Goal: Download file/media

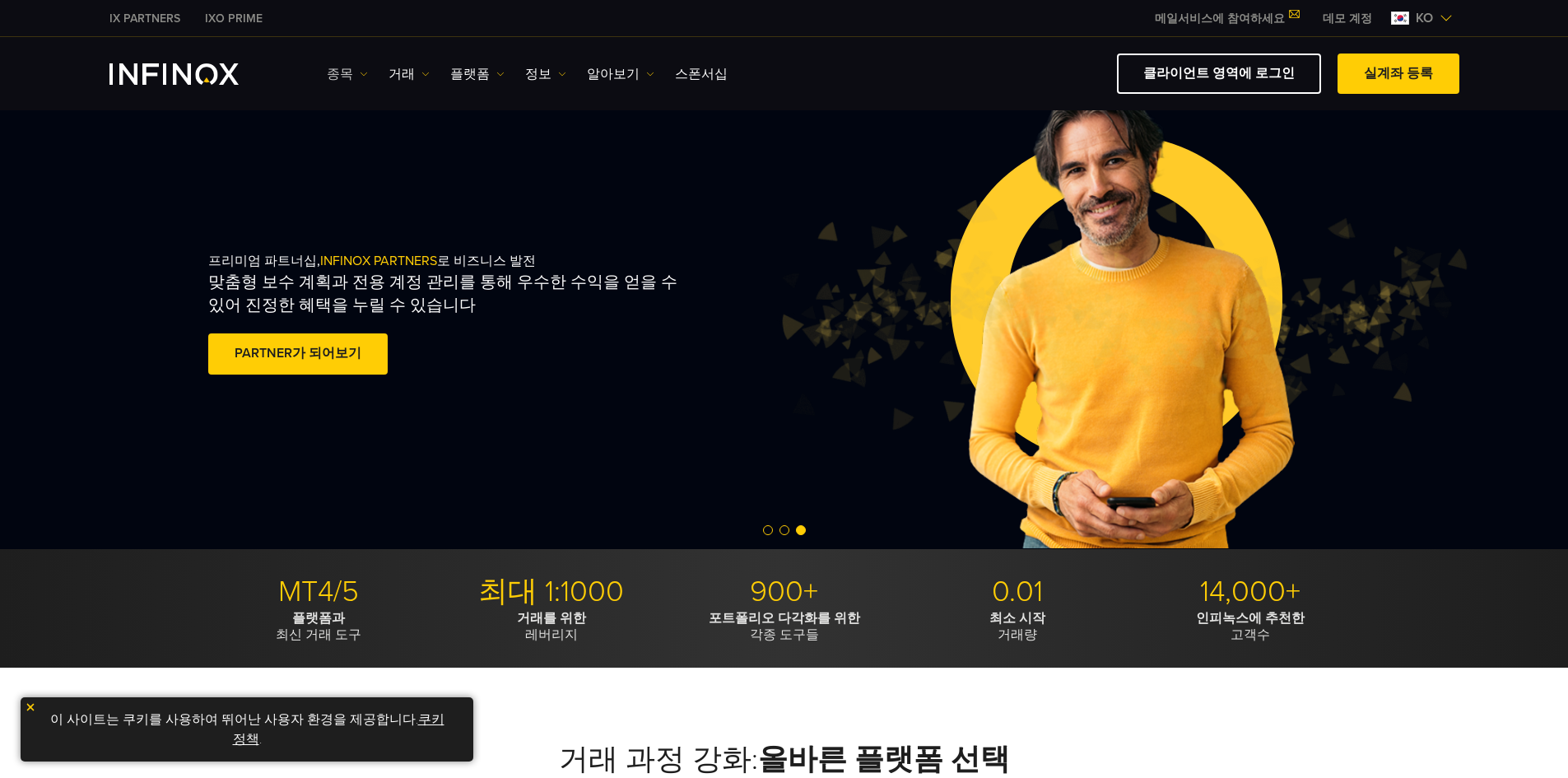
click at [363, 76] on img at bounding box center [364, 73] width 8 height 8
click at [422, 73] on img at bounding box center [425, 73] width 8 height 8
click at [498, 72] on ul "종목 종목 상품 정보 거래 계정 데모" at bounding box center [527, 74] width 400 height 20
click at [497, 73] on img at bounding box center [500, 73] width 8 height 8
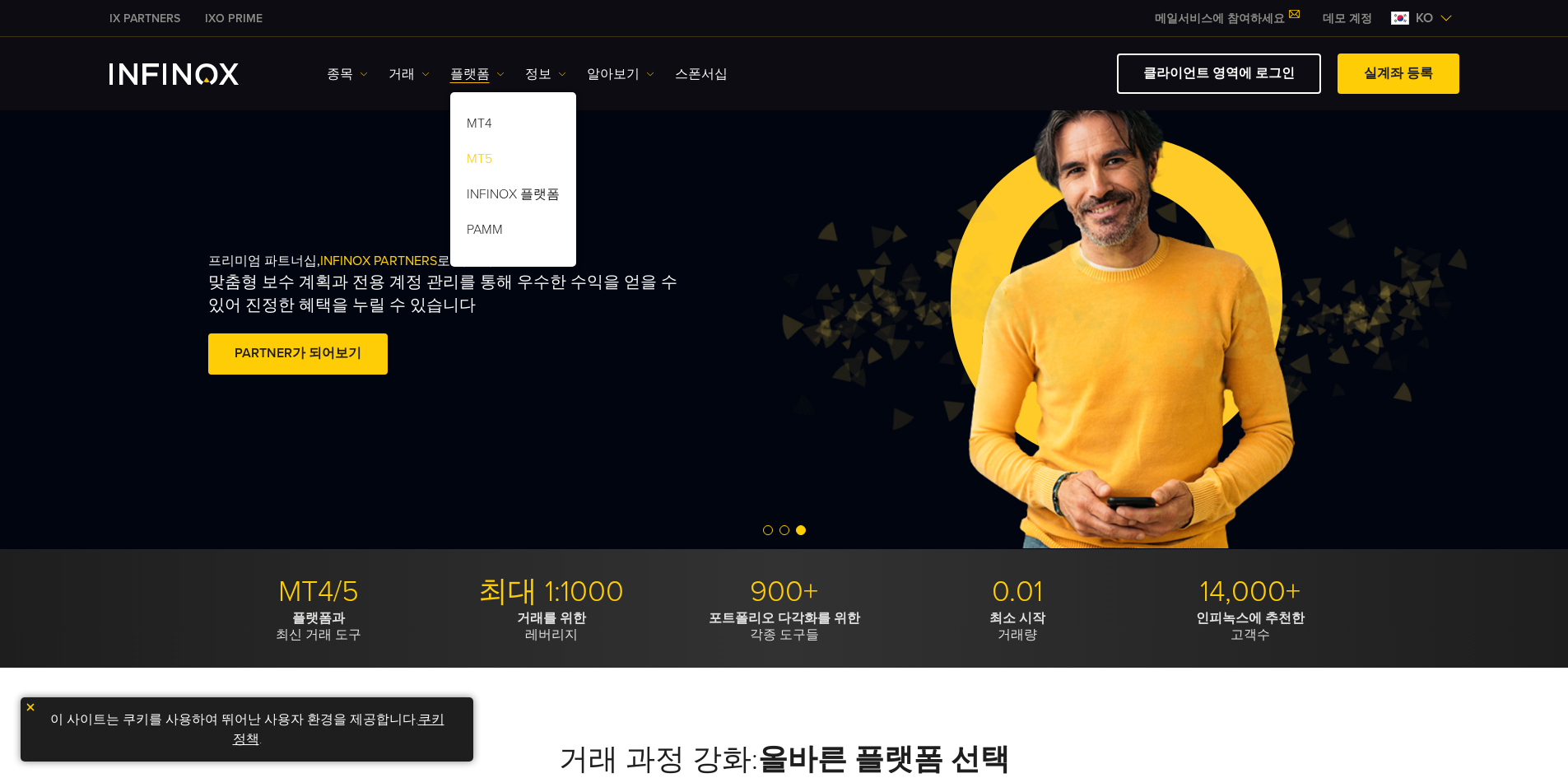
click at [476, 159] on link "MT5" at bounding box center [512, 161] width 126 height 36
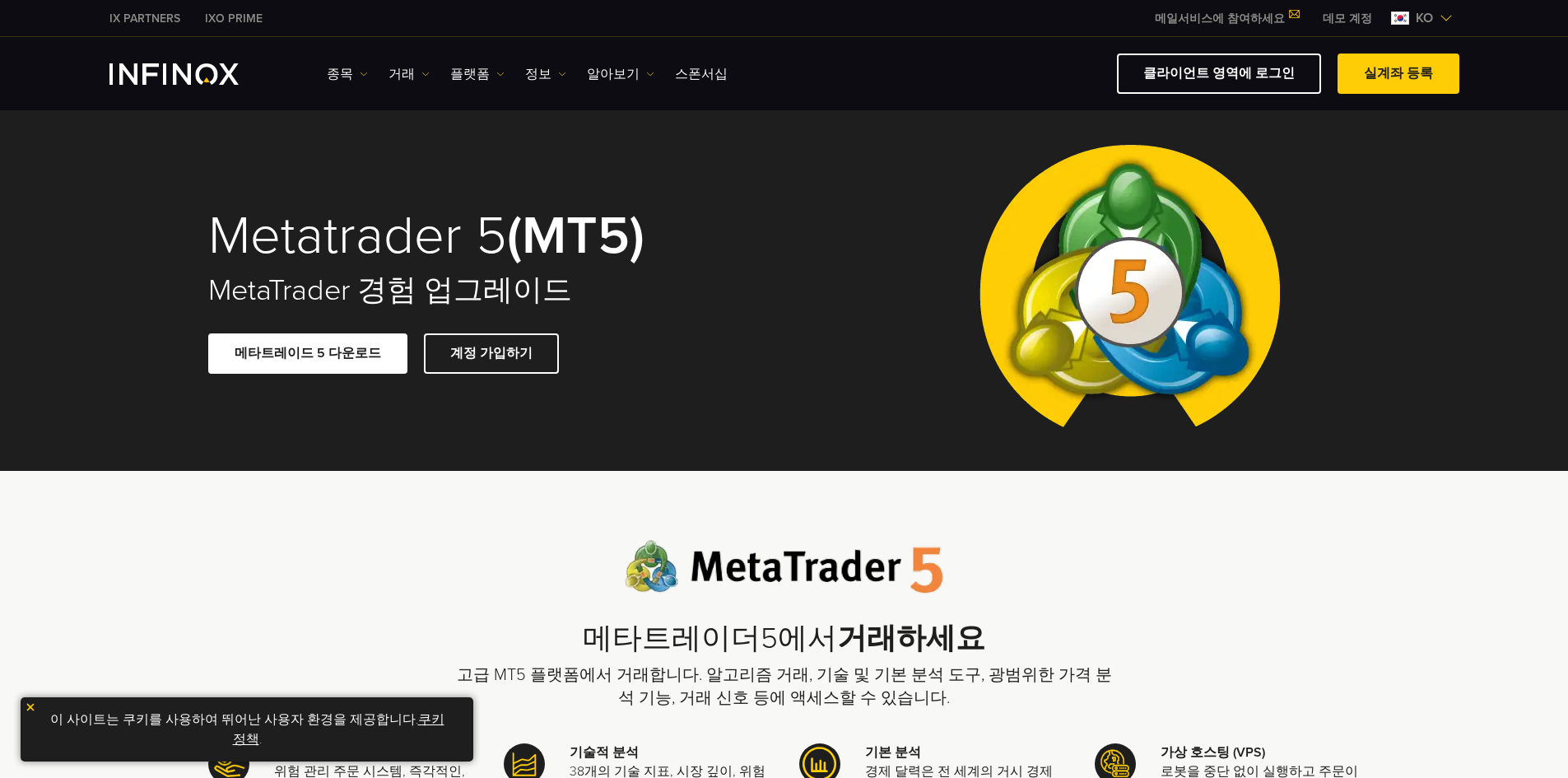
click at [309, 346] on link "메타트레이드 5 다운로드" at bounding box center [307, 354] width 199 height 40
